Goal: Transaction & Acquisition: Purchase product/service

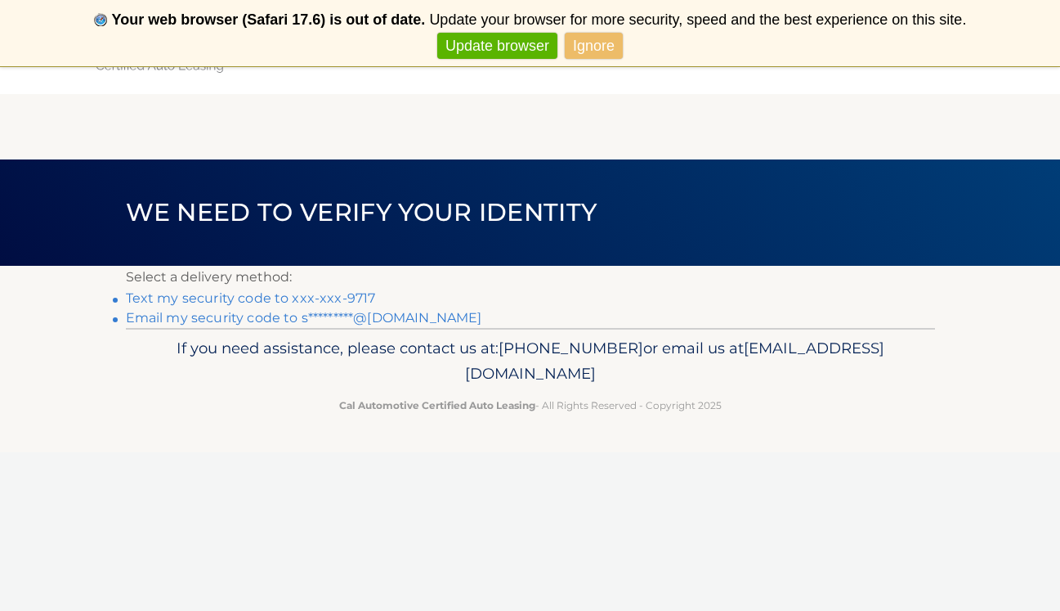
click at [411, 320] on link "Email my security code to s*********@[DOMAIN_NAME]" at bounding box center [304, 318] width 356 height 16
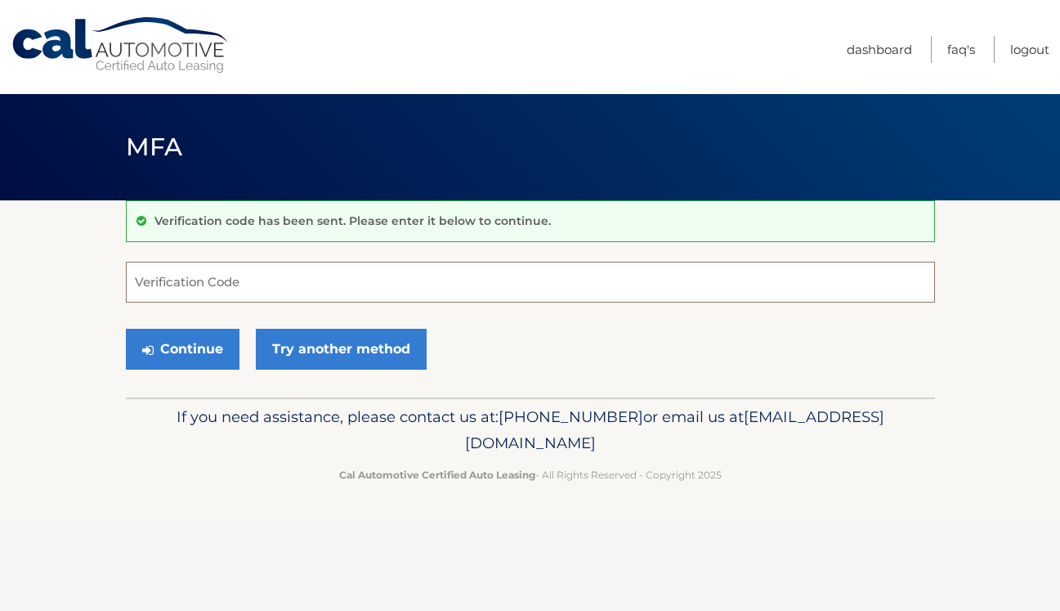
click at [255, 289] on input "Verification Code" at bounding box center [530, 282] width 809 height 41
type input "691769"
click at [212, 358] on button "Continue" at bounding box center [183, 349] width 114 height 41
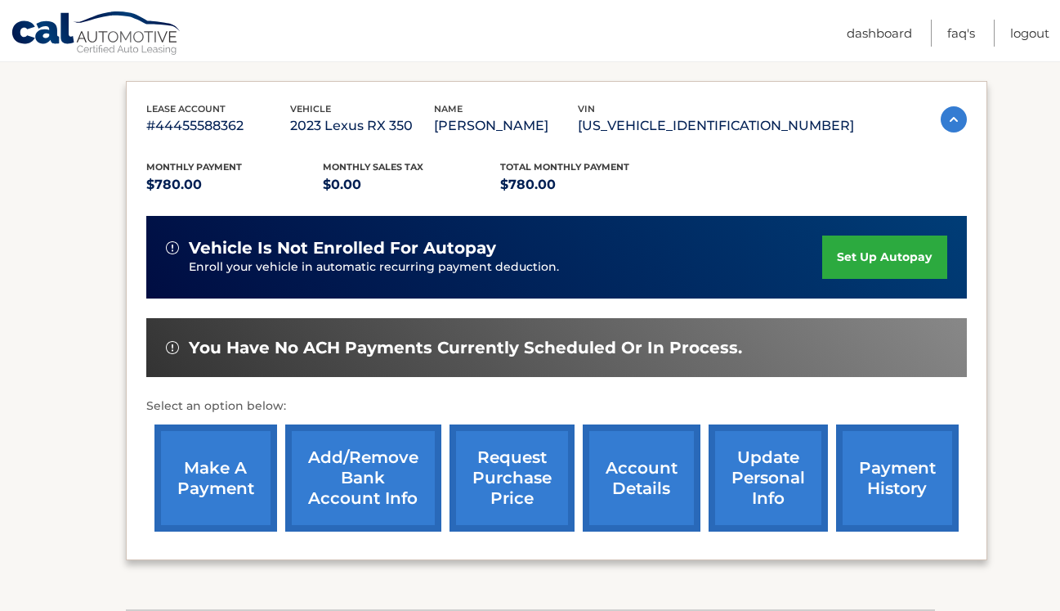
scroll to position [263, 0]
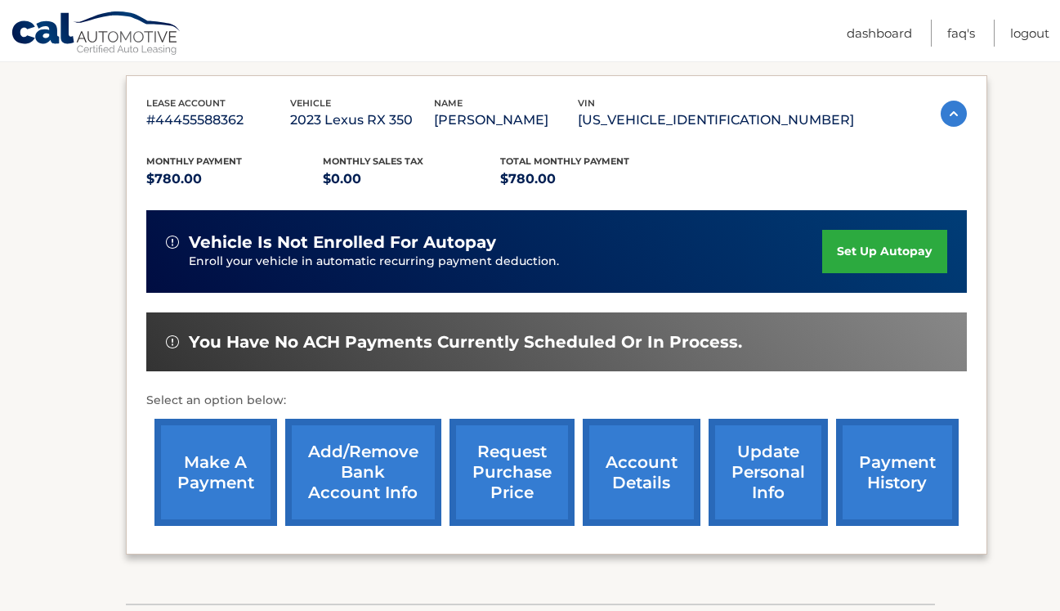
click at [217, 452] on link "make a payment" at bounding box center [215, 472] width 123 height 107
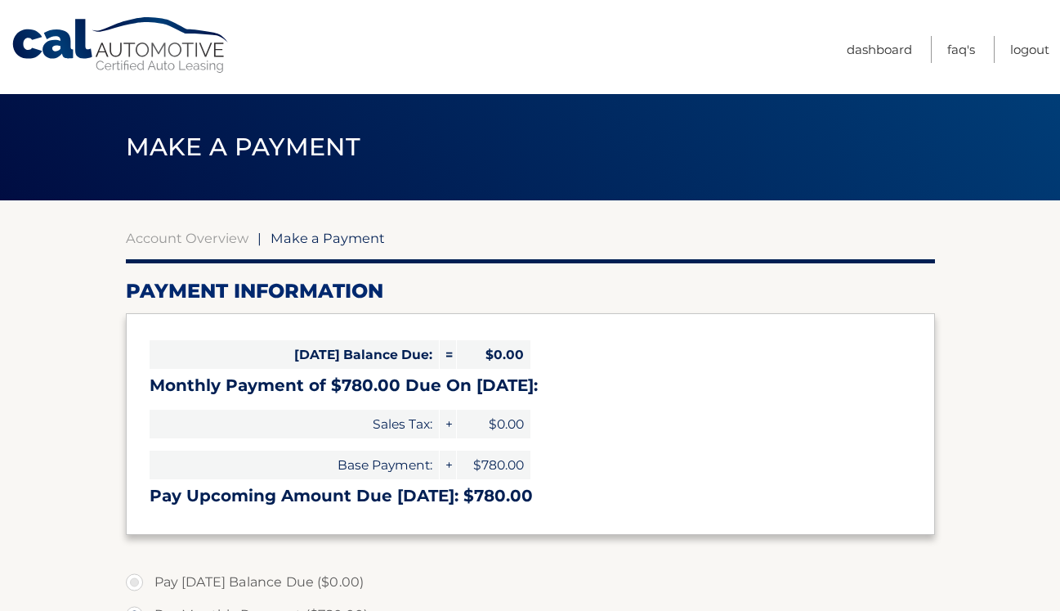
select select "OGNmNDdhYTgtMmY3NC00ZDA5LTk1MzEtM2Y1MzJlOTk0NzI5"
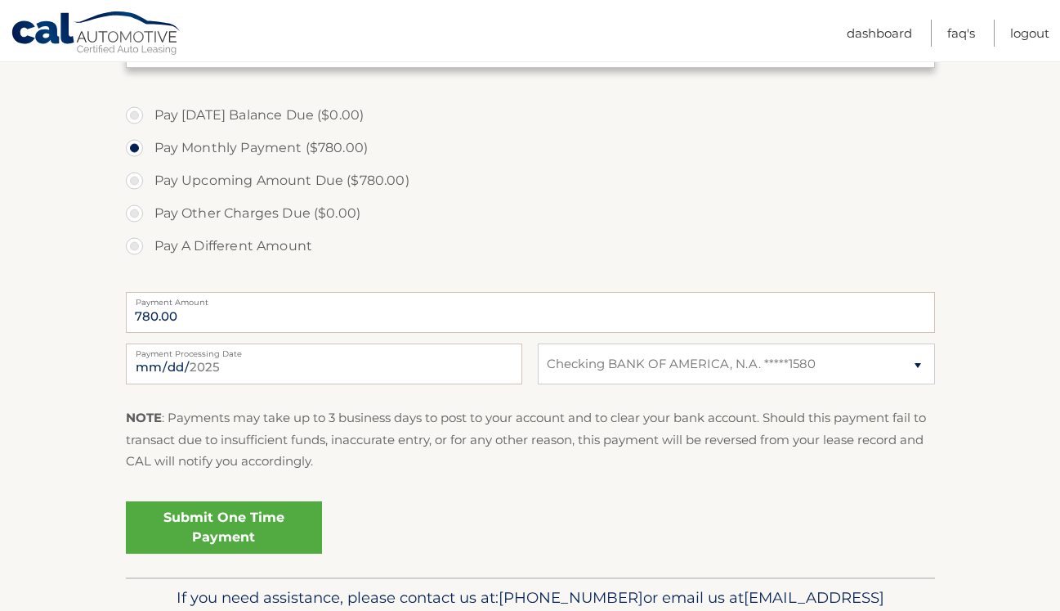
scroll to position [468, 0]
click at [288, 522] on link "Submit One Time Payment" at bounding box center [224, 525] width 196 height 52
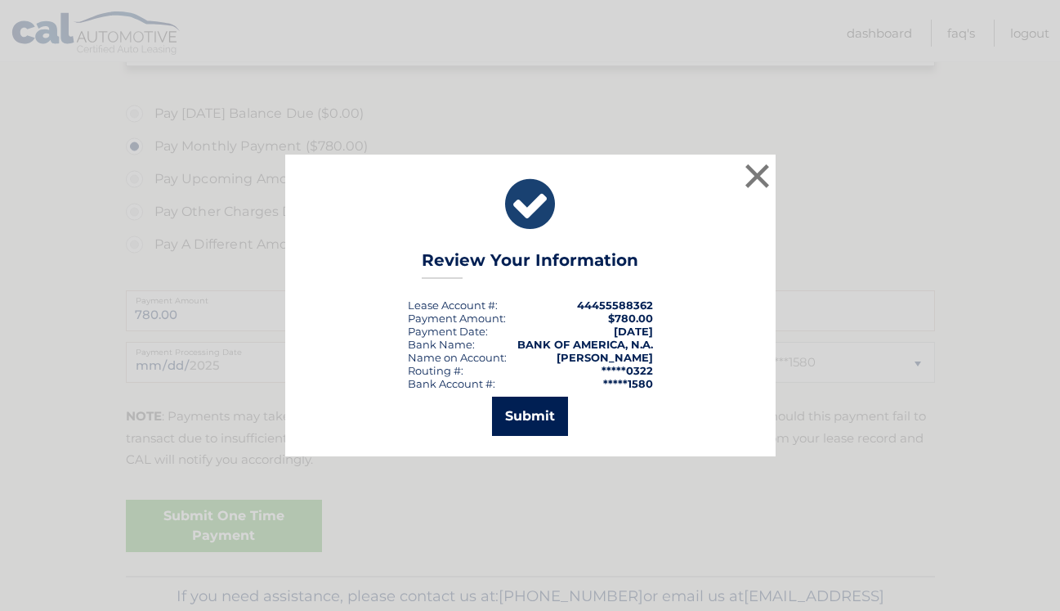
click at [526, 422] on button "Submit" at bounding box center [530, 415] width 76 height 39
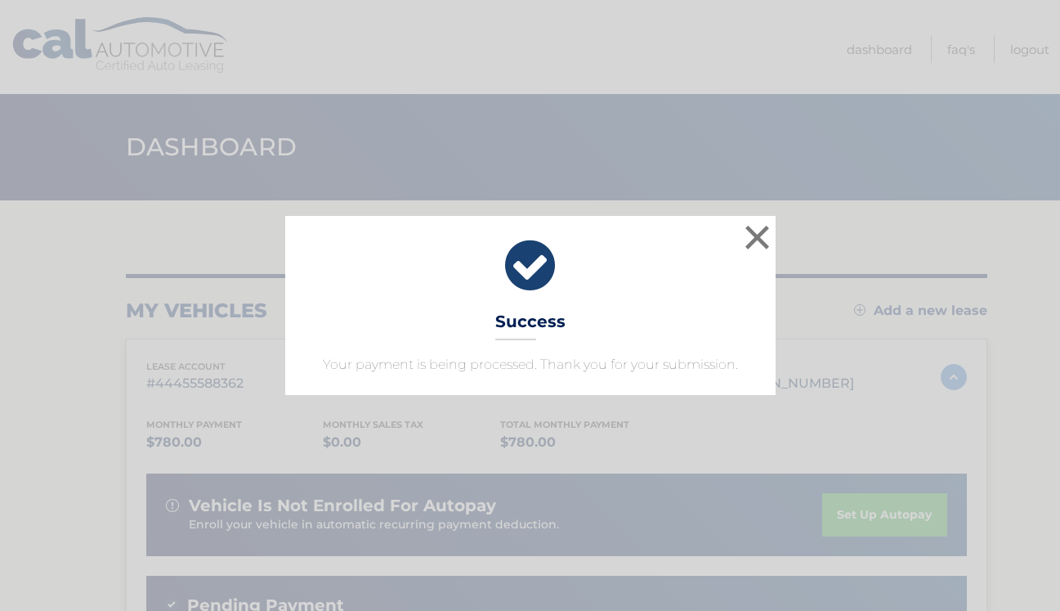
click at [796, 244] on div "× Success Your payment is being processed. Thank you for your submission." at bounding box center [530, 305] width 1047 height 178
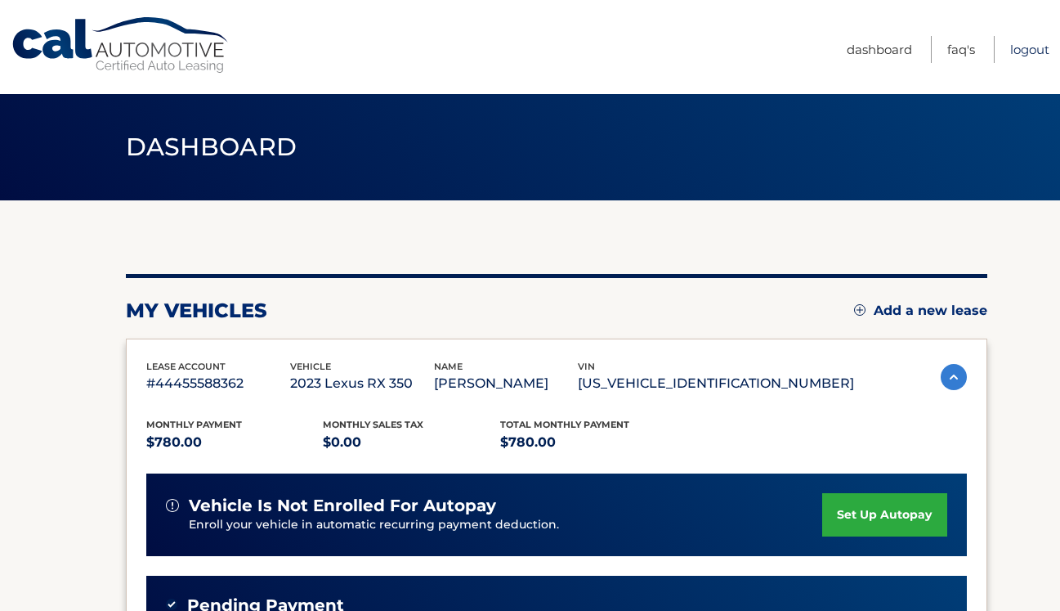
click at [1020, 52] on link "Logout" at bounding box center [1029, 49] width 39 height 27
